Goal: Task Accomplishment & Management: Use online tool/utility

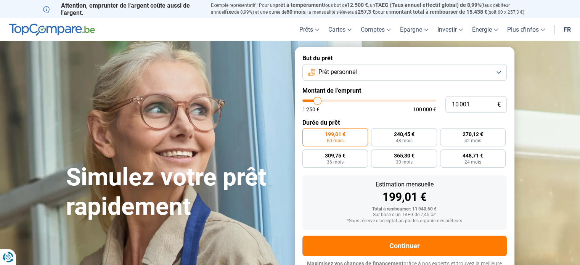
click at [498, 71] on button "Prêt personnel" at bounding box center [404, 72] width 204 height 17
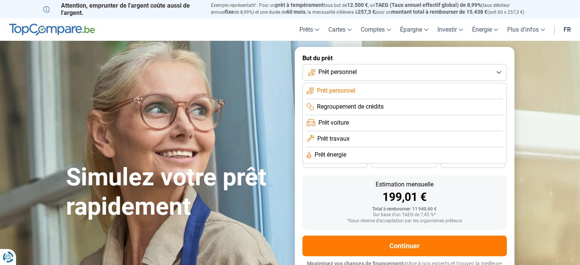
click at [332, 121] on span "Prêt voiture" at bounding box center [334, 123] width 31 height 8
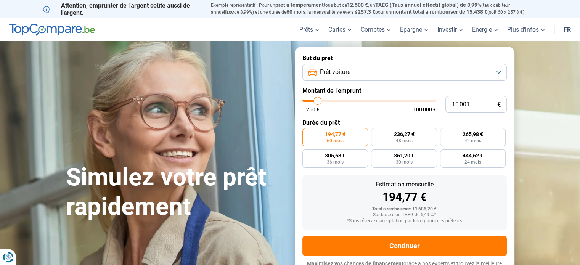
scroll to position [10, 0]
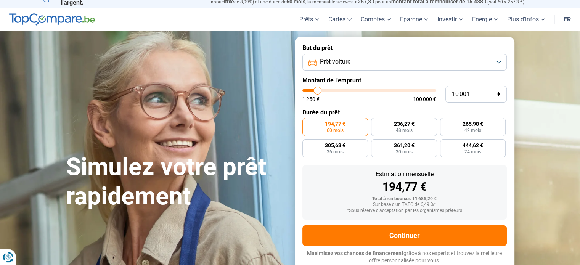
type input "12 250"
type input "12250"
type input "12 500"
type input "12500"
type input "13 750"
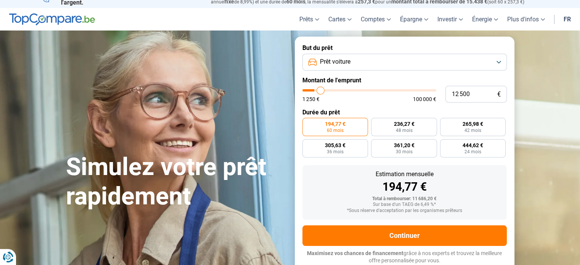
type input "13750"
type input "14 750"
type input "14750"
type input "16 250"
type input "16250"
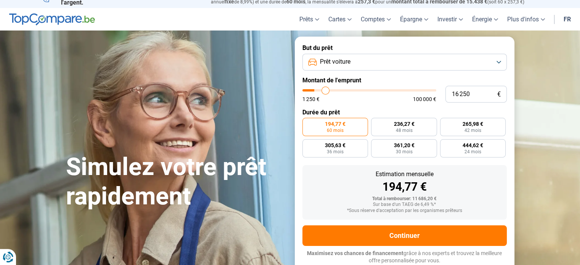
type input "17 750"
type input "17750"
type input "18 500"
type input "18500"
type input "19 500"
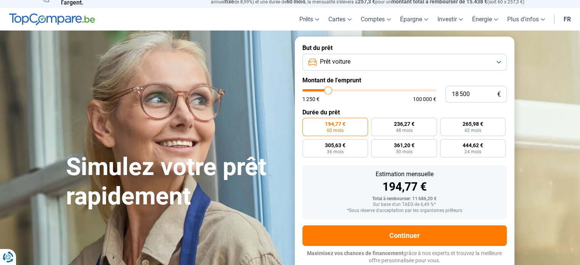
type input "19500"
type input "21 500"
type input "21500"
type input "23 250"
type input "23250"
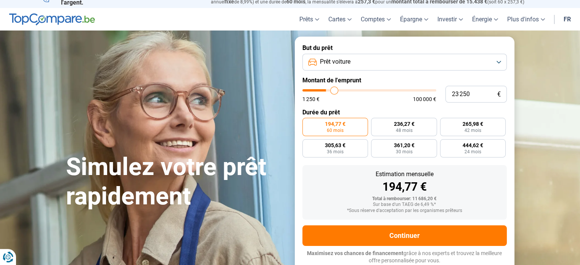
type input "25 250"
type input "25250"
type input "27 500"
type input "27500"
type input "28 000"
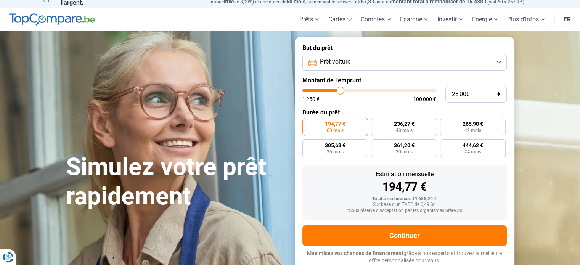
drag, startPoint x: 320, startPoint y: 90, endPoint x: 340, endPoint y: 93, distance: 20.3
type input "28000"
click at [340, 92] on input "range" at bounding box center [369, 90] width 134 height 2
radio input "false"
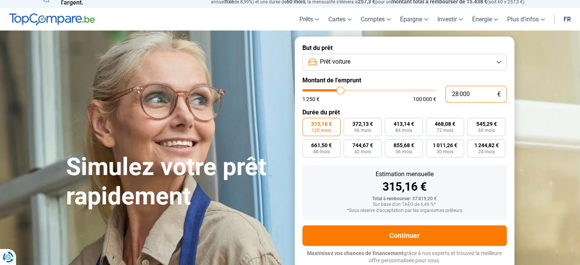
click at [472, 93] on input "28 000" at bounding box center [476, 94] width 61 height 17
type input "2 800"
type input "2750"
type input "280"
type input "1250"
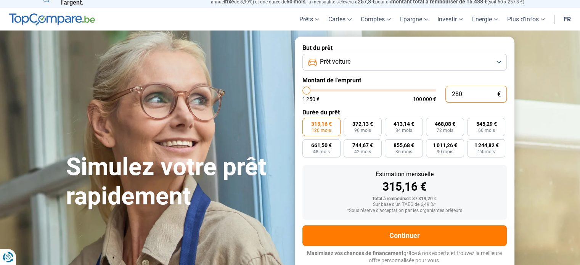
type input "28"
type input "1250"
type input "2"
type input "1250"
type input "0"
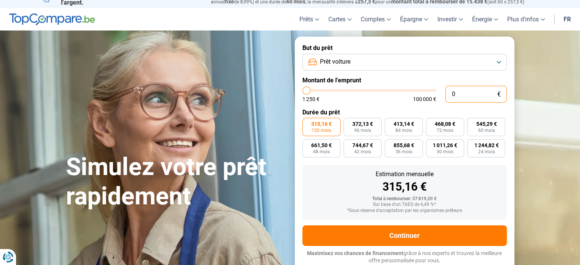
type input "1250"
type input "3"
type input "1250"
type input "30"
type input "1250"
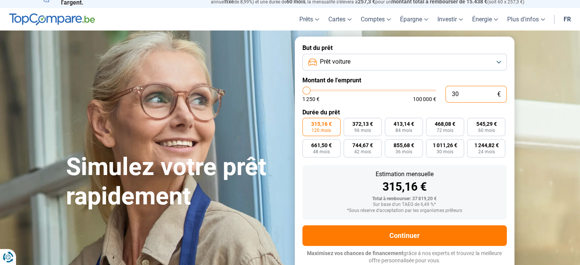
type input "300"
type input "1250"
type input "3 000"
type input "3000"
type input "30 000"
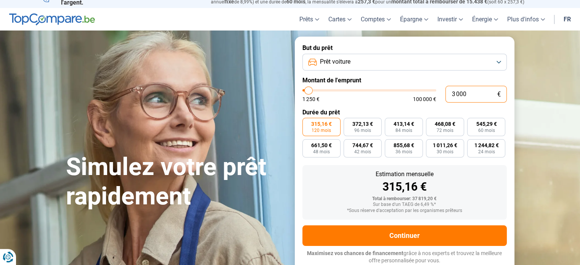
type input "30000"
type input "30 000"
click at [431, 97] on span "100 000 €" at bounding box center [424, 99] width 23 height 5
click at [319, 99] on span "1 250 €" at bounding box center [310, 99] width 17 height 5
click at [325, 152] on span "48 mois" at bounding box center [321, 152] width 17 height 5
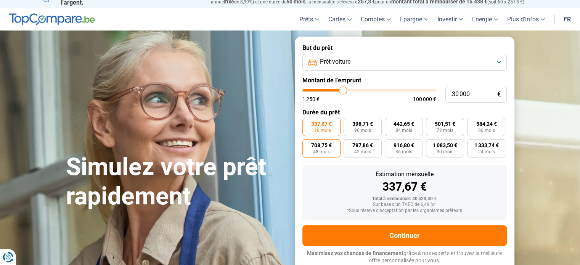
click at [307, 144] on input "708,75 € 48 mois" at bounding box center [304, 141] width 5 height 5
radio input "true"
click at [368, 148] on span "797,86 €" at bounding box center [362, 145] width 21 height 5
click at [349, 144] on input "797,86 € 42 mois" at bounding box center [346, 141] width 5 height 5
radio input "true"
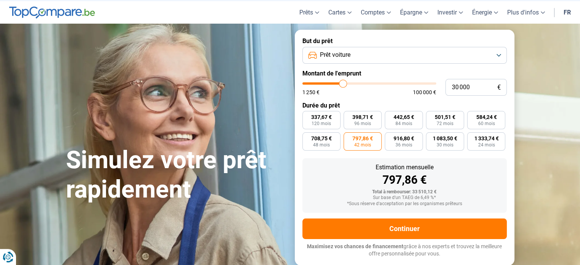
scroll to position [0, 0]
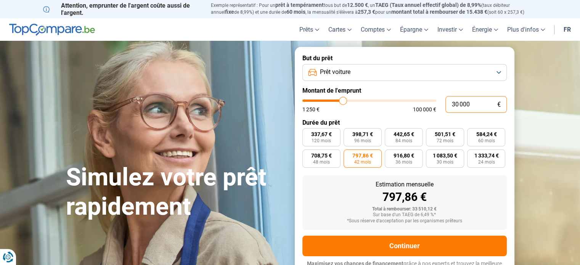
click at [458, 103] on input "30 000" at bounding box center [476, 104] width 61 height 17
type input "3 000"
type input "3000"
type input "0"
type input "1250"
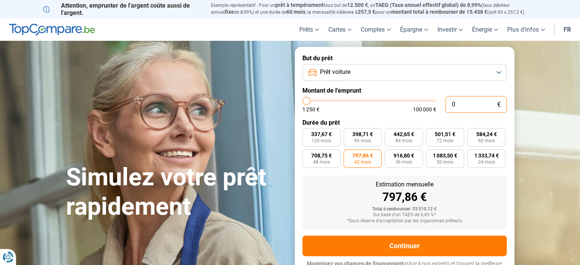
type input "2"
type input "1250"
type input "25"
type input "1250"
type input "250"
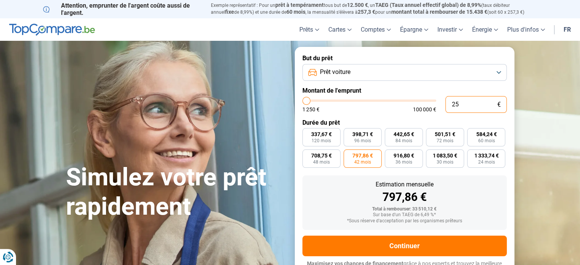
type input "1250"
type input "2 500"
type input "2500"
type input "25 000"
type input "25000"
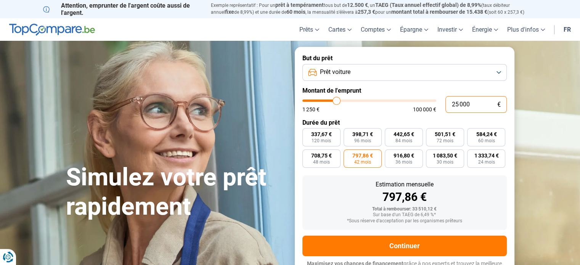
type input "25 000"
radio input "false"
radio input "true"
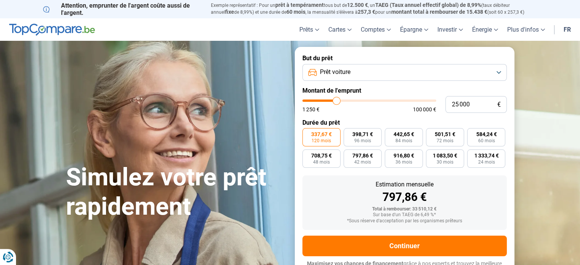
click at [455, 182] on div "Estimation mensuelle" at bounding box center [405, 185] width 192 height 6
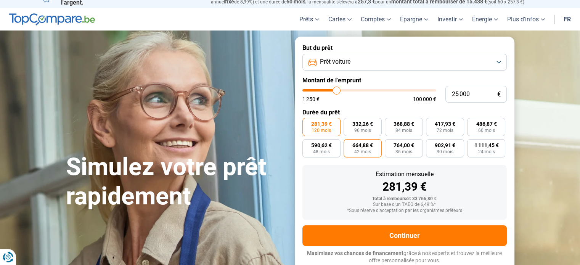
click at [363, 144] on span "664,88 €" at bounding box center [362, 145] width 21 height 5
click at [349, 144] on input "664,88 € 42 mois" at bounding box center [346, 141] width 5 height 5
radio input "true"
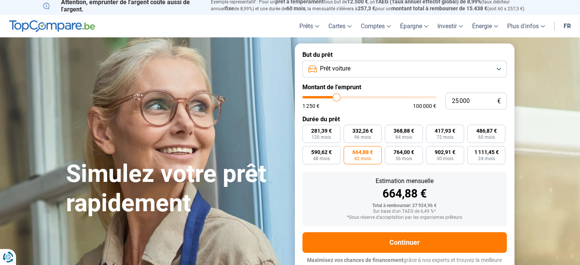
scroll to position [0, 0]
